Goal: Check status

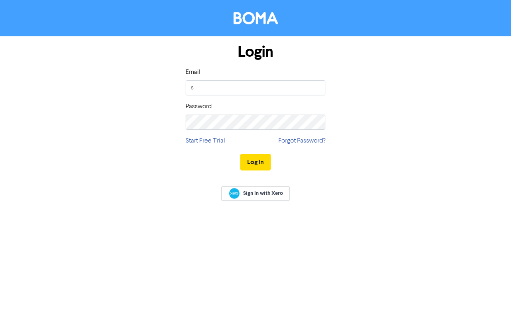
type input "[EMAIL_ADDRESS][DOMAIN_NAME]"
click at [260, 161] on button "Log In" at bounding box center [255, 162] width 30 height 17
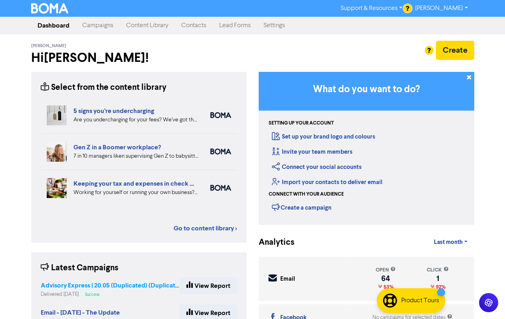
click at [107, 284] on strong "Advisory Express | 20.05 (Duplicated) (Duplicated) (Duplicated) (Duplicated)" at bounding box center [150, 285] width 219 height 8
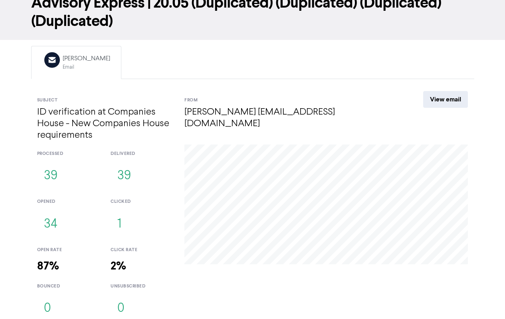
scroll to position [51, 0]
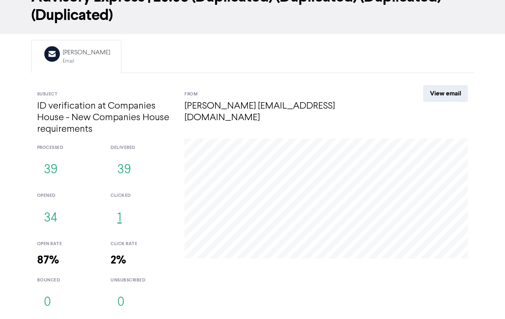
click at [119, 217] on button "1" at bounding box center [120, 218] width 18 height 26
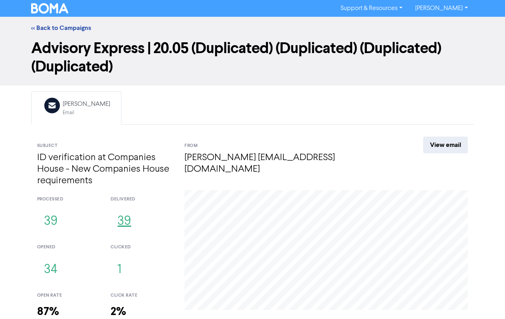
click at [125, 221] on button "39" at bounding box center [124, 221] width 27 height 26
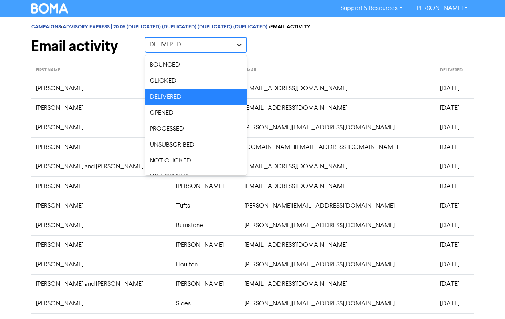
click at [240, 45] on icon at bounding box center [239, 45] width 5 height 3
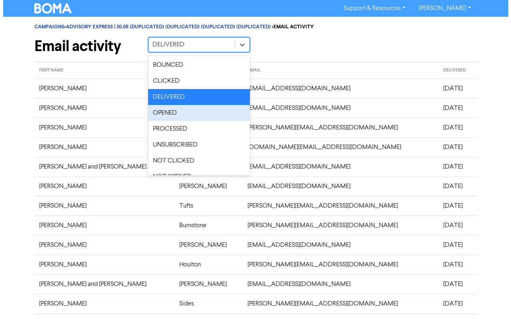
scroll to position [11, 0]
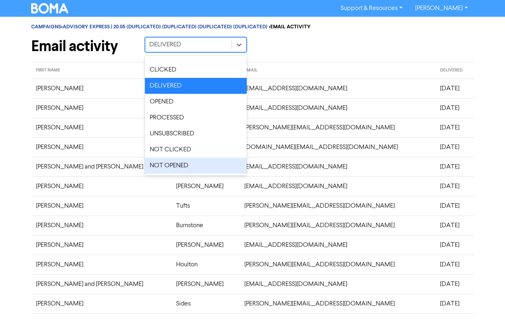
click at [205, 167] on div "NOT OPENED" at bounding box center [196, 166] width 102 height 16
